Goal: Task Accomplishment & Management: Use online tool/utility

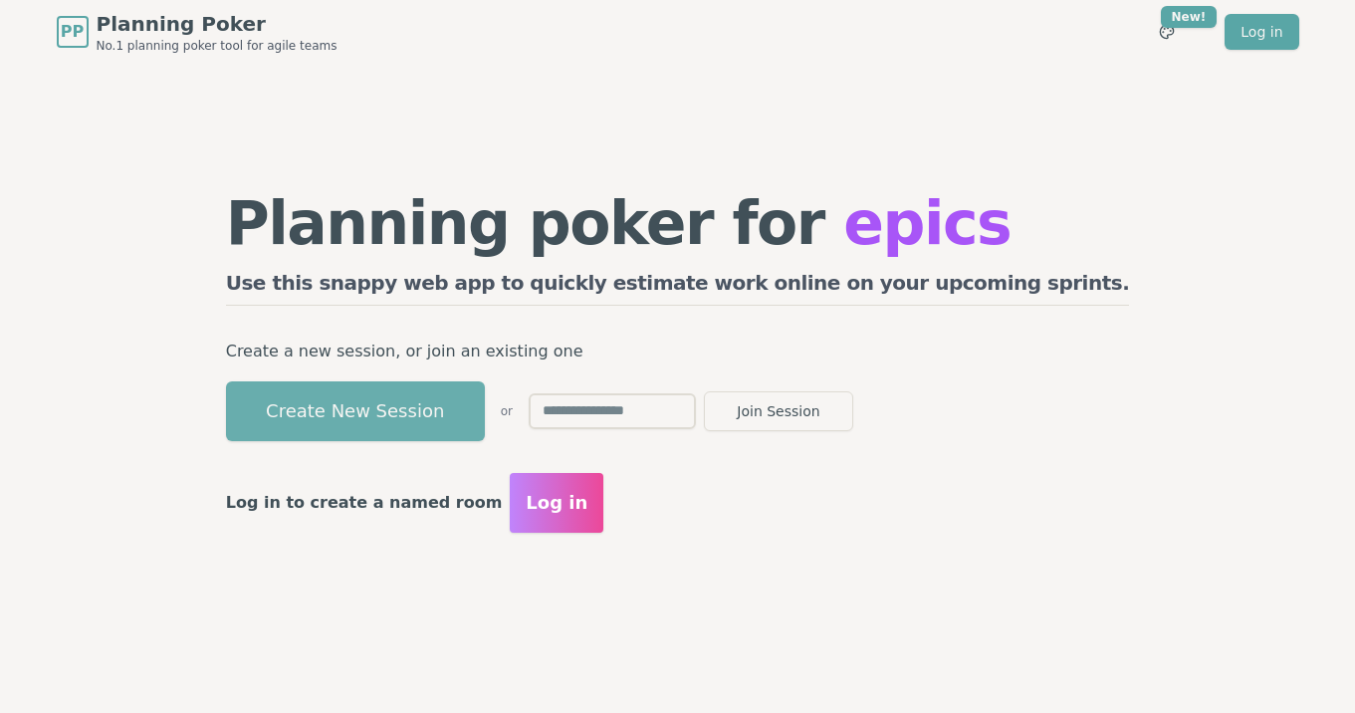
click at [485, 407] on button "Create New Session" at bounding box center [355, 411] width 259 height 60
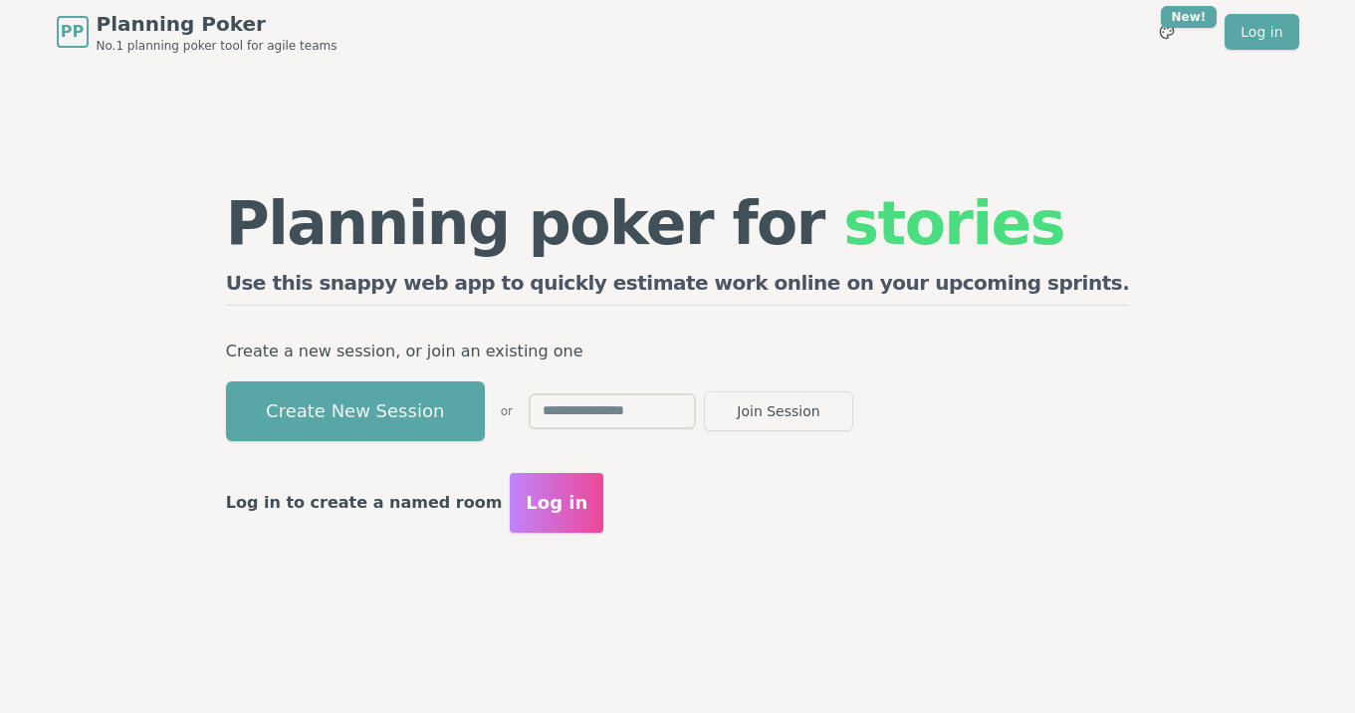
click at [696, 414] on input "text" at bounding box center [612, 411] width 167 height 36
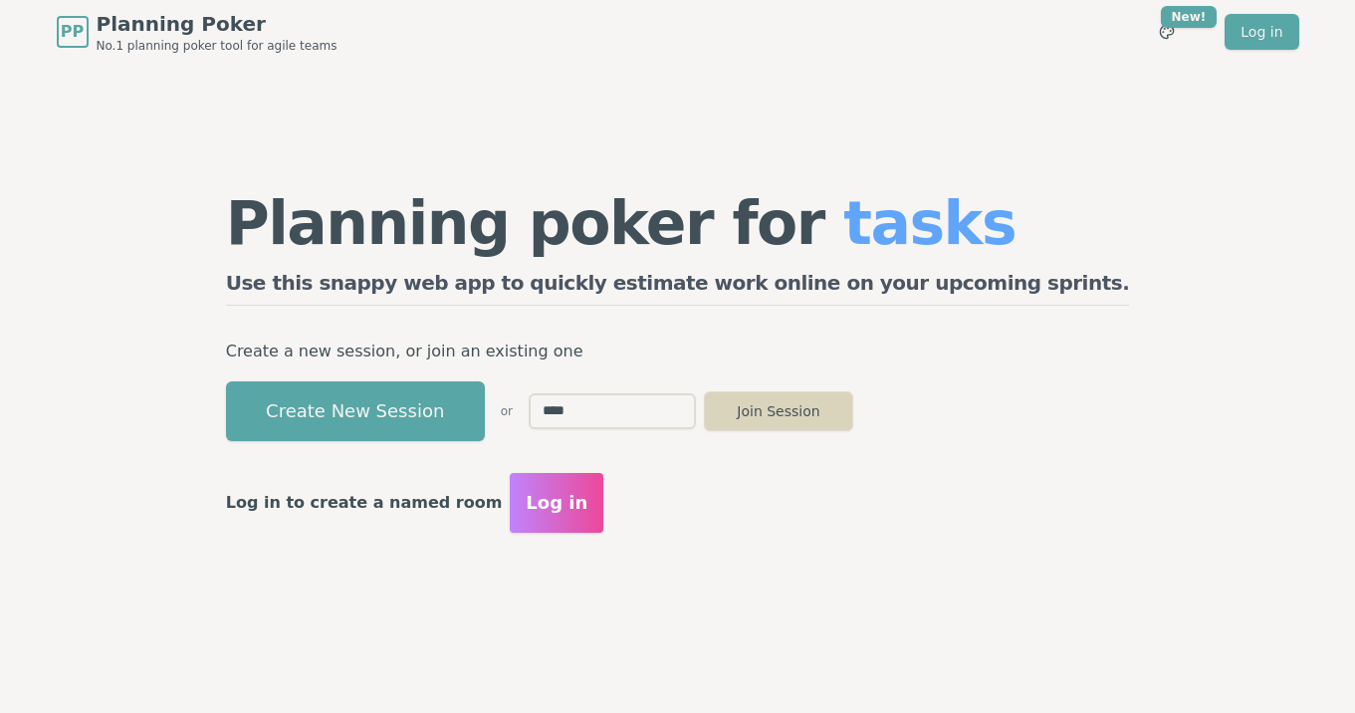
type input "****"
click at [853, 408] on button "Join Session" at bounding box center [778, 411] width 149 height 40
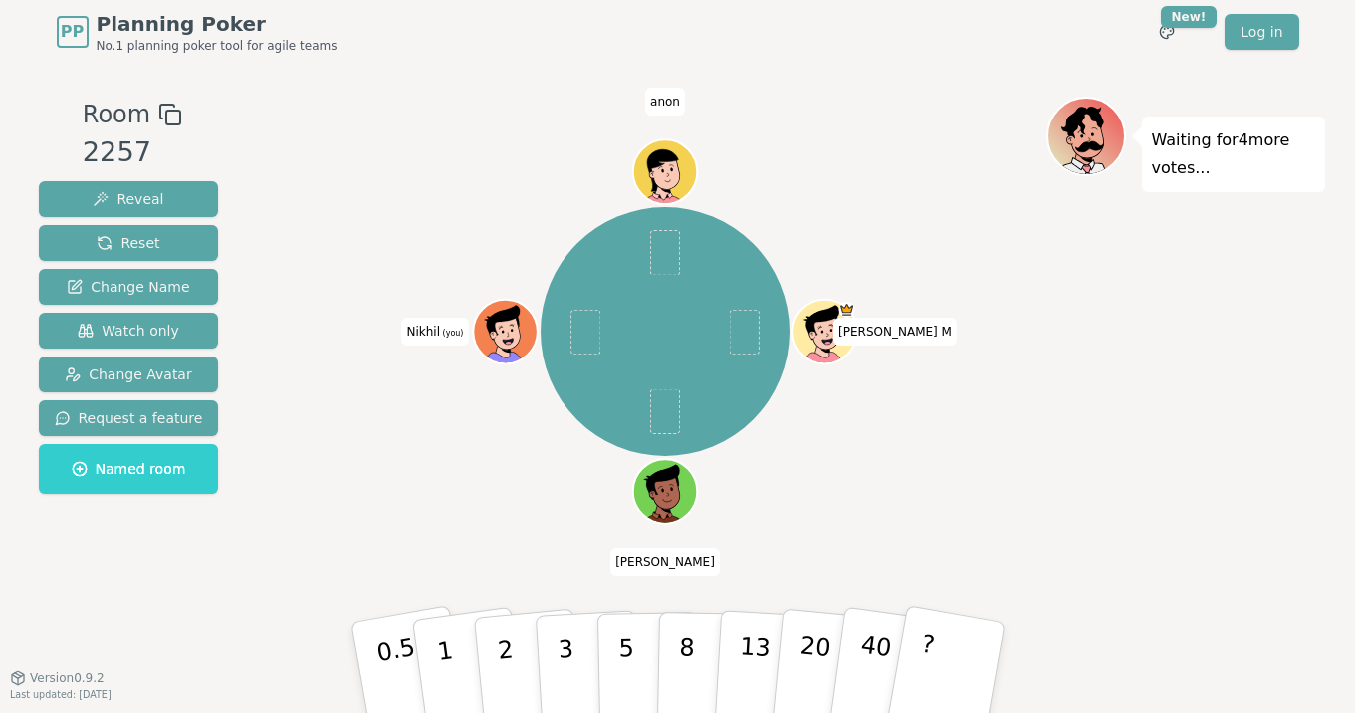
click at [508, 330] on icon at bounding box center [507, 330] width 63 height 7
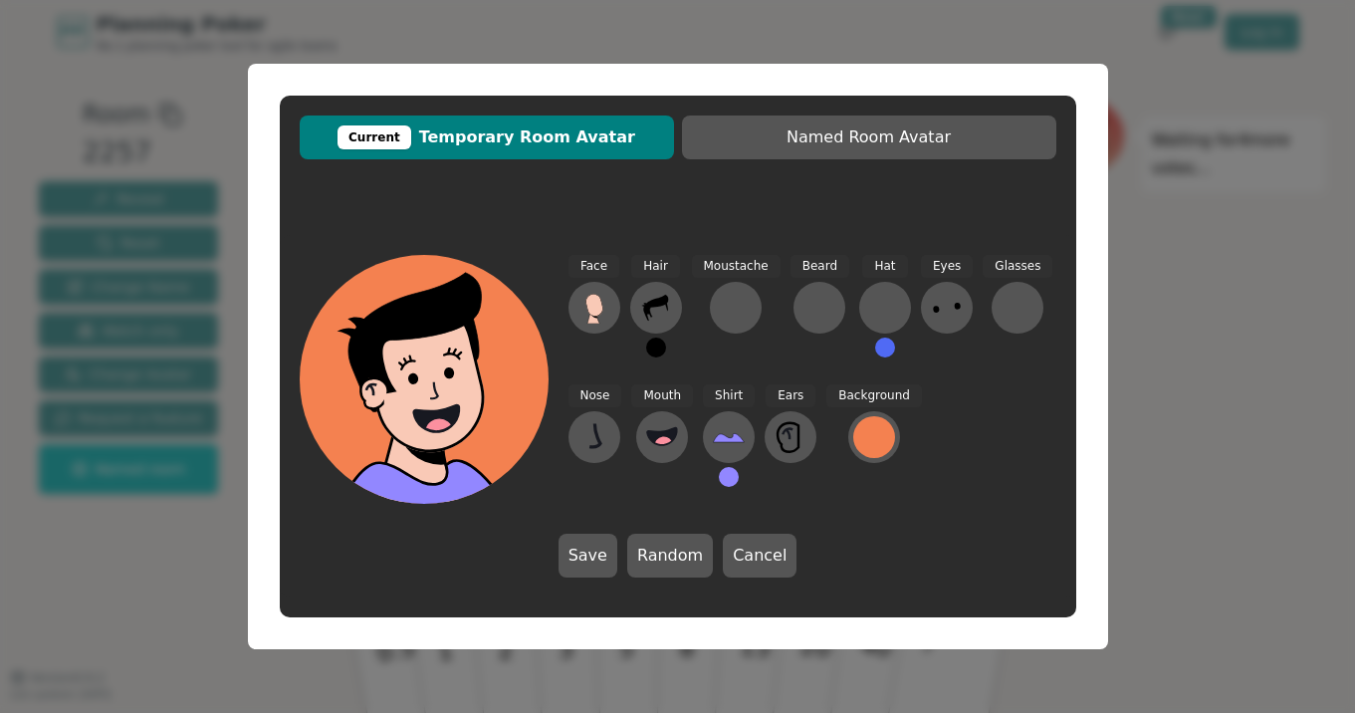
click at [676, 291] on div "Hair" at bounding box center [656, 314] width 52 height 119
click at [657, 298] on icon at bounding box center [655, 308] width 25 height 26
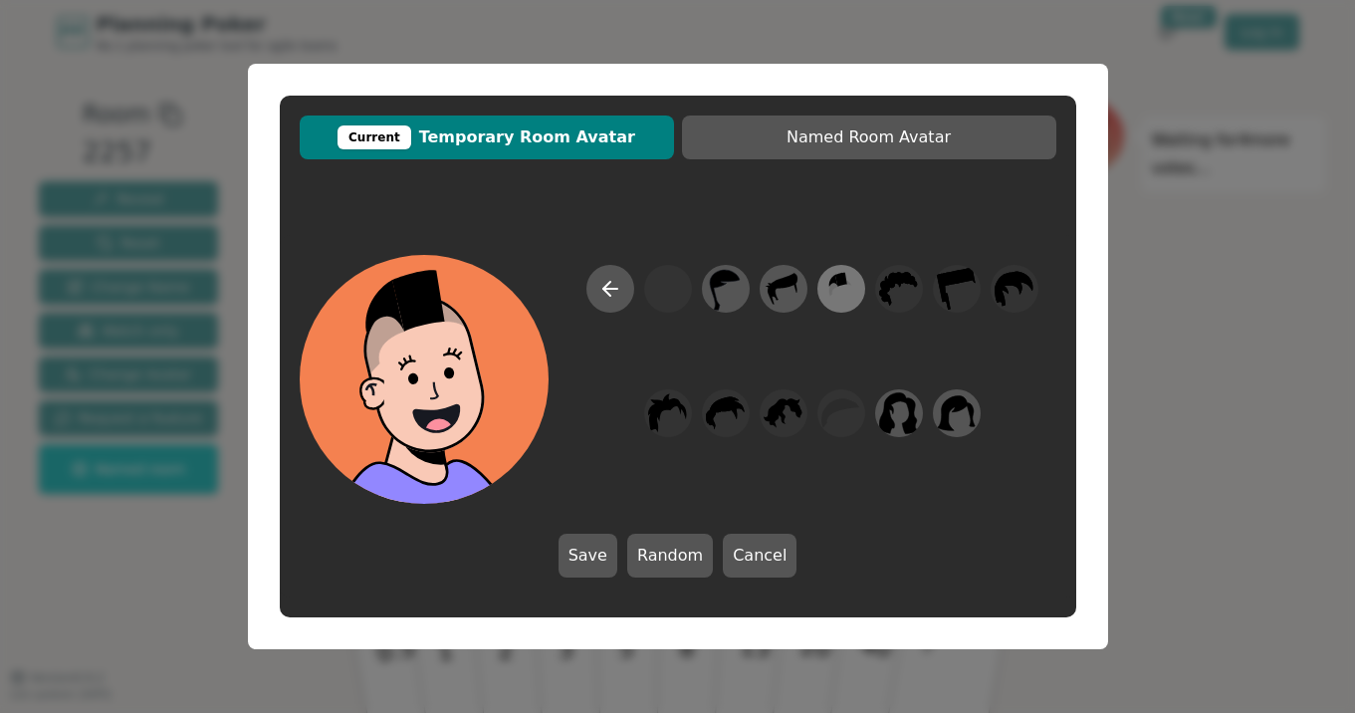
click at [851, 297] on icon at bounding box center [840, 289] width 39 height 45
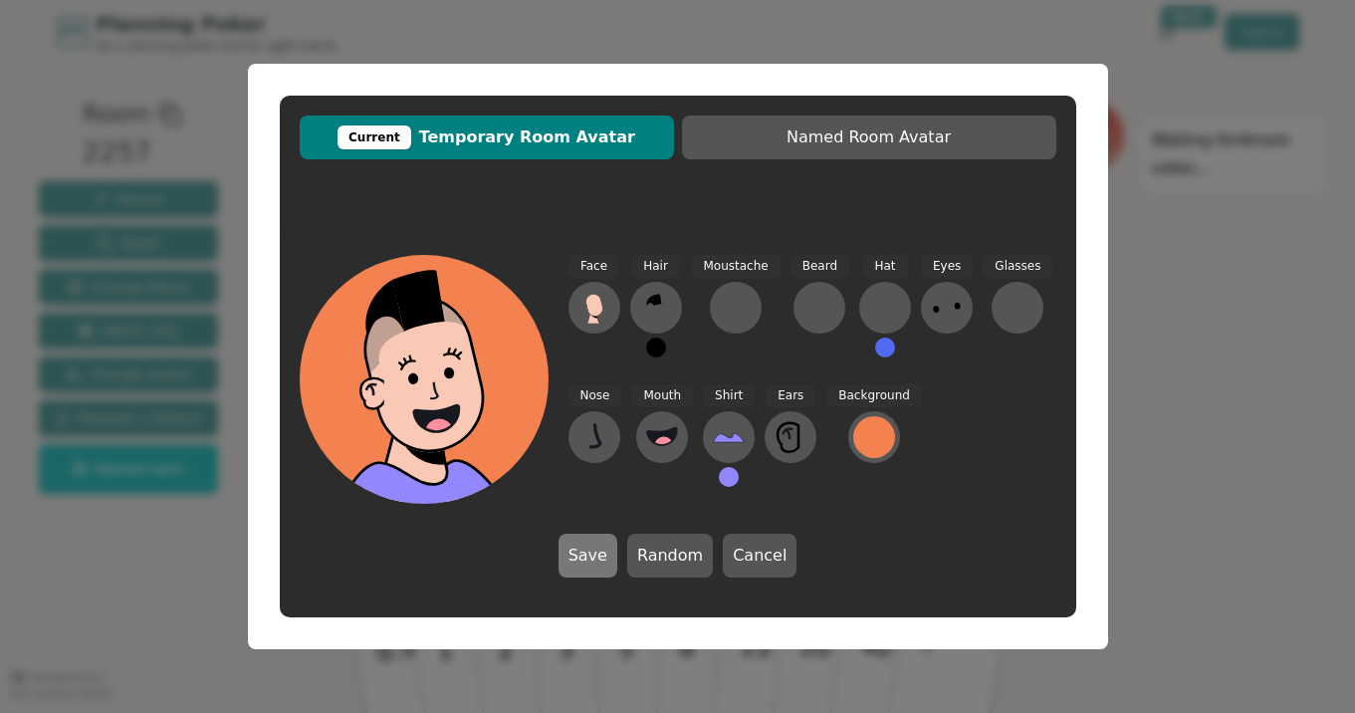
click at [608, 558] on button "Save" at bounding box center [587, 556] width 59 height 44
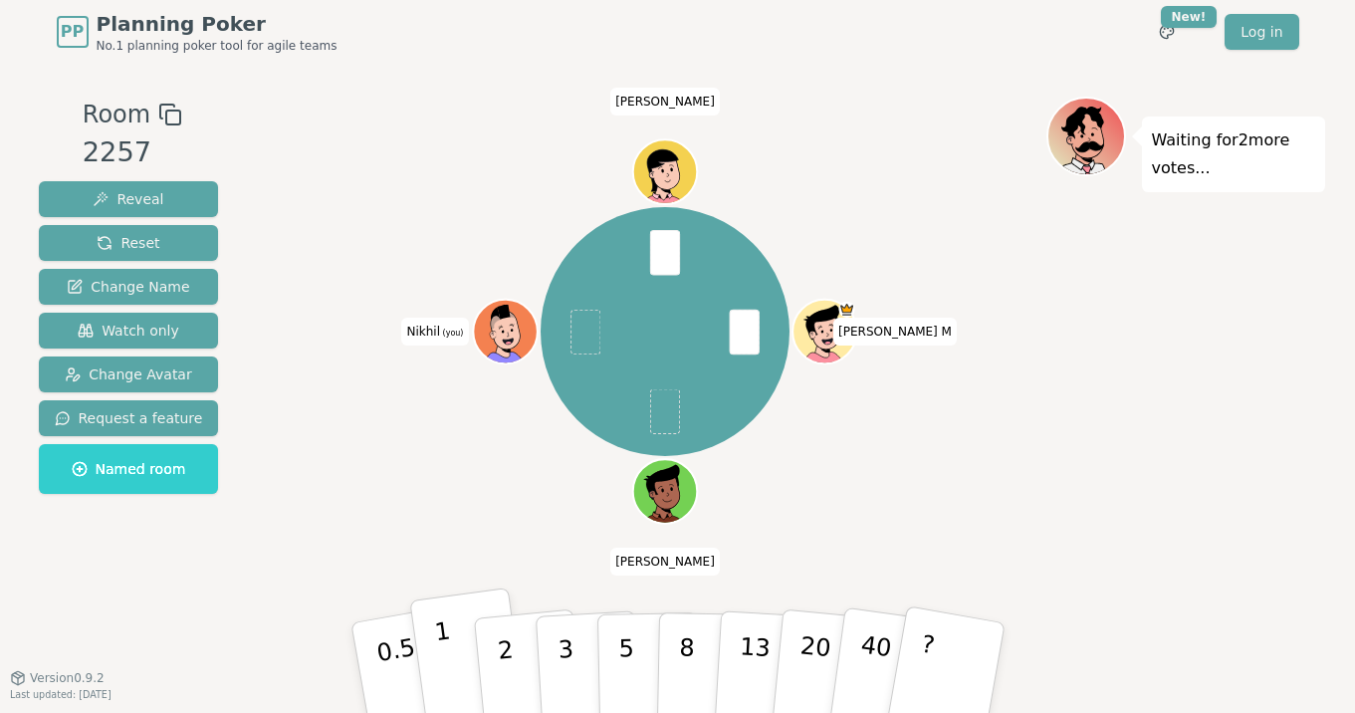
click at [428, 677] on button "1" at bounding box center [468, 667] width 118 height 161
click at [552, 646] on button "3" at bounding box center [588, 667] width 109 height 155
click at [505, 686] on p "2" at bounding box center [507, 670] width 26 height 109
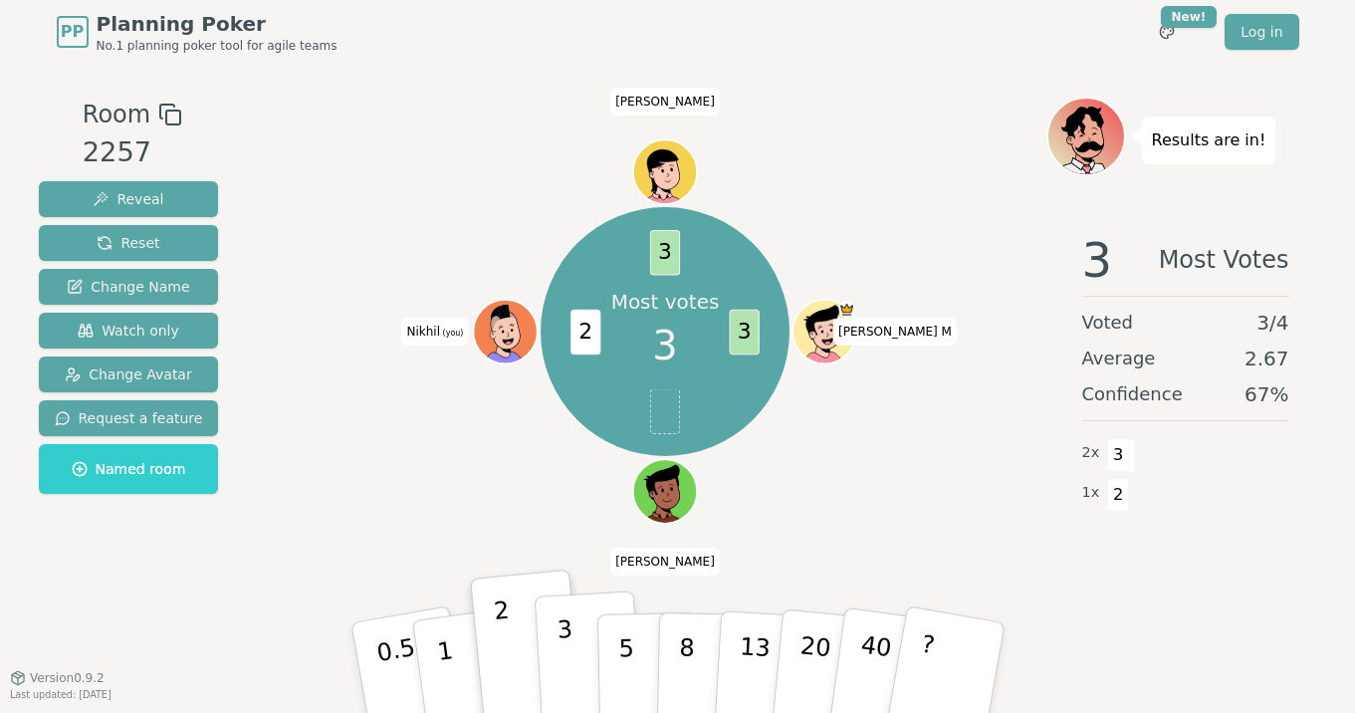
click at [574, 662] on button "3" at bounding box center [588, 667] width 109 height 155
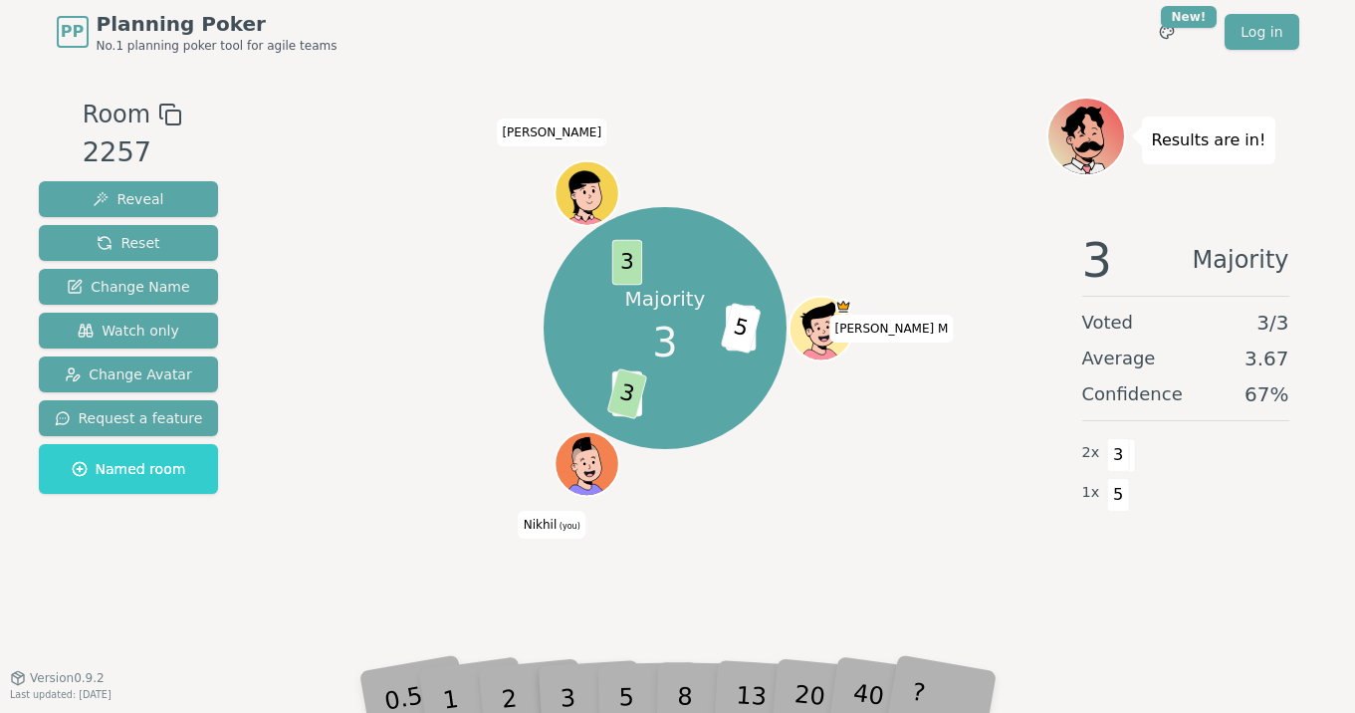
click at [614, 691] on div "3" at bounding box center [588, 667] width 64 height 73
